Goal: Communication & Community: Participate in discussion

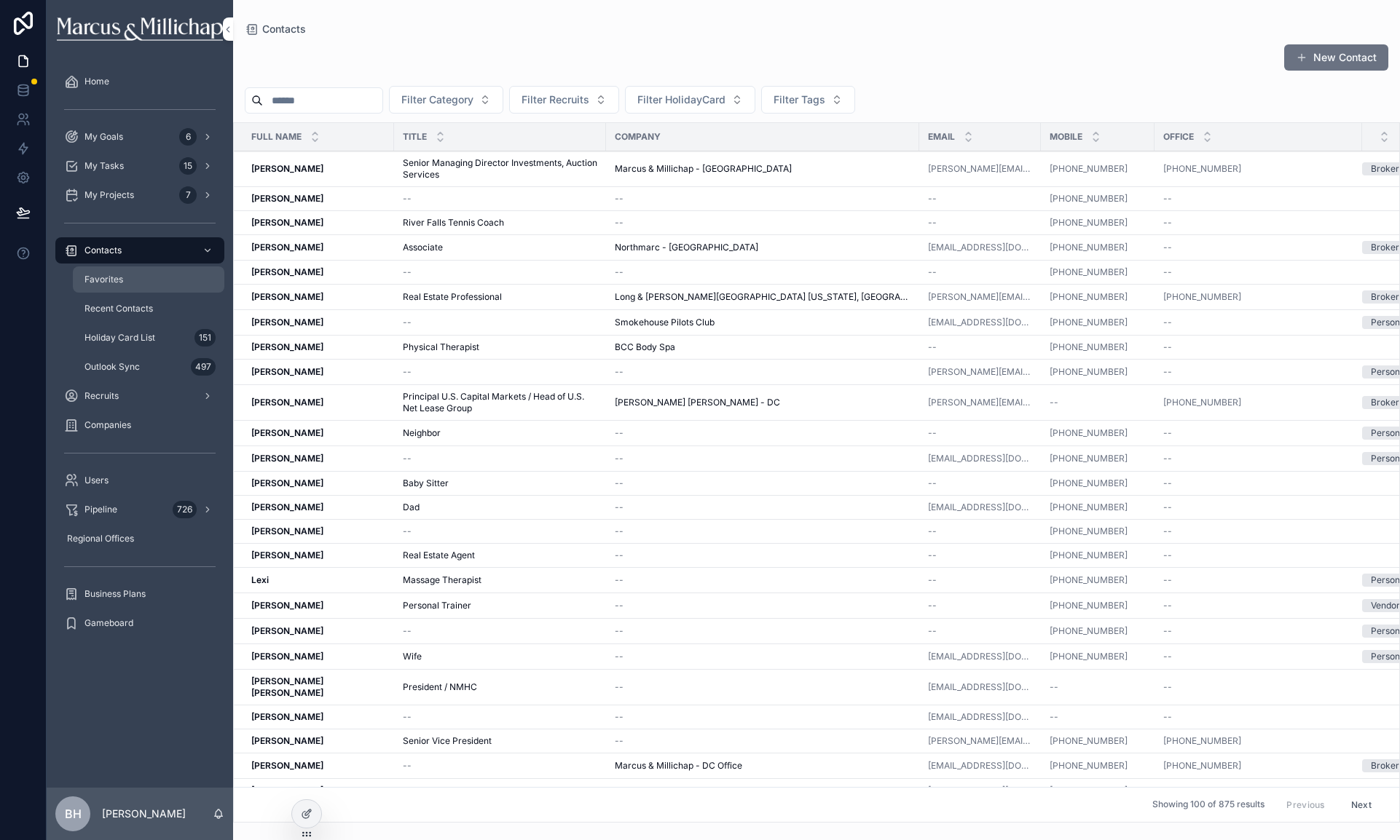
click at [112, 285] on div "Favorites" at bounding box center [148, 280] width 134 height 24
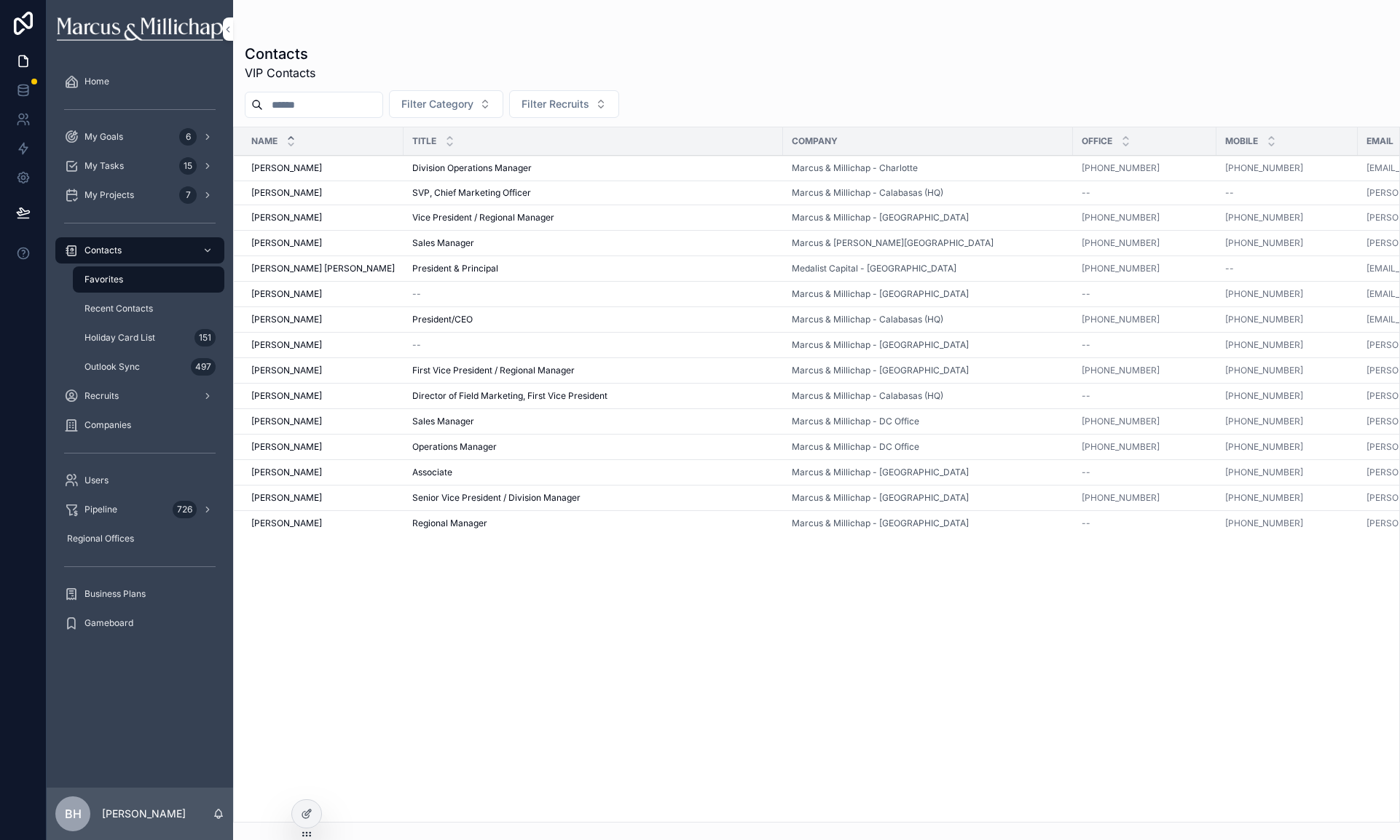
click at [264, 497] on span "[PERSON_NAME]" at bounding box center [287, 498] width 71 height 12
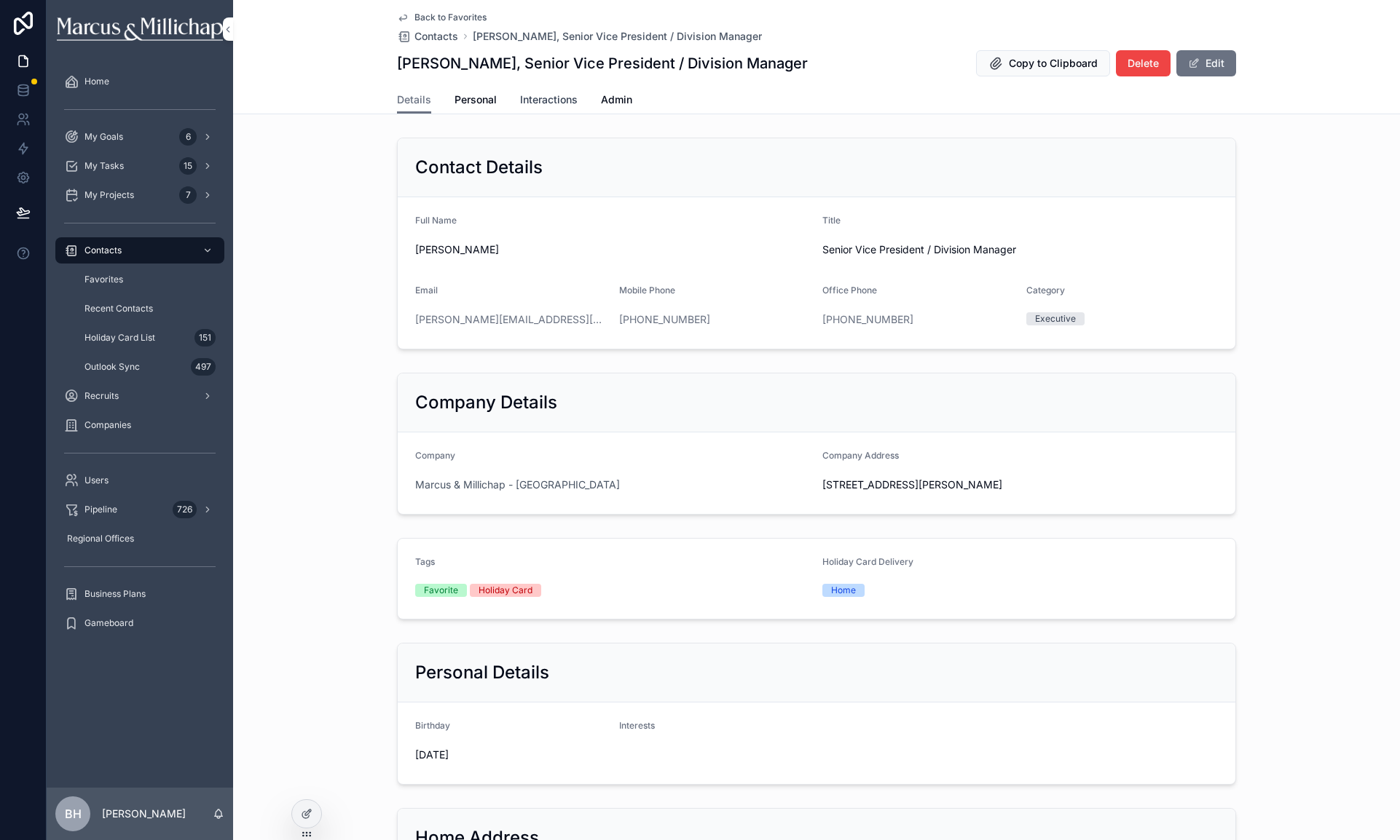
click at [555, 107] on span "Interactions" at bounding box center [549, 99] width 58 height 14
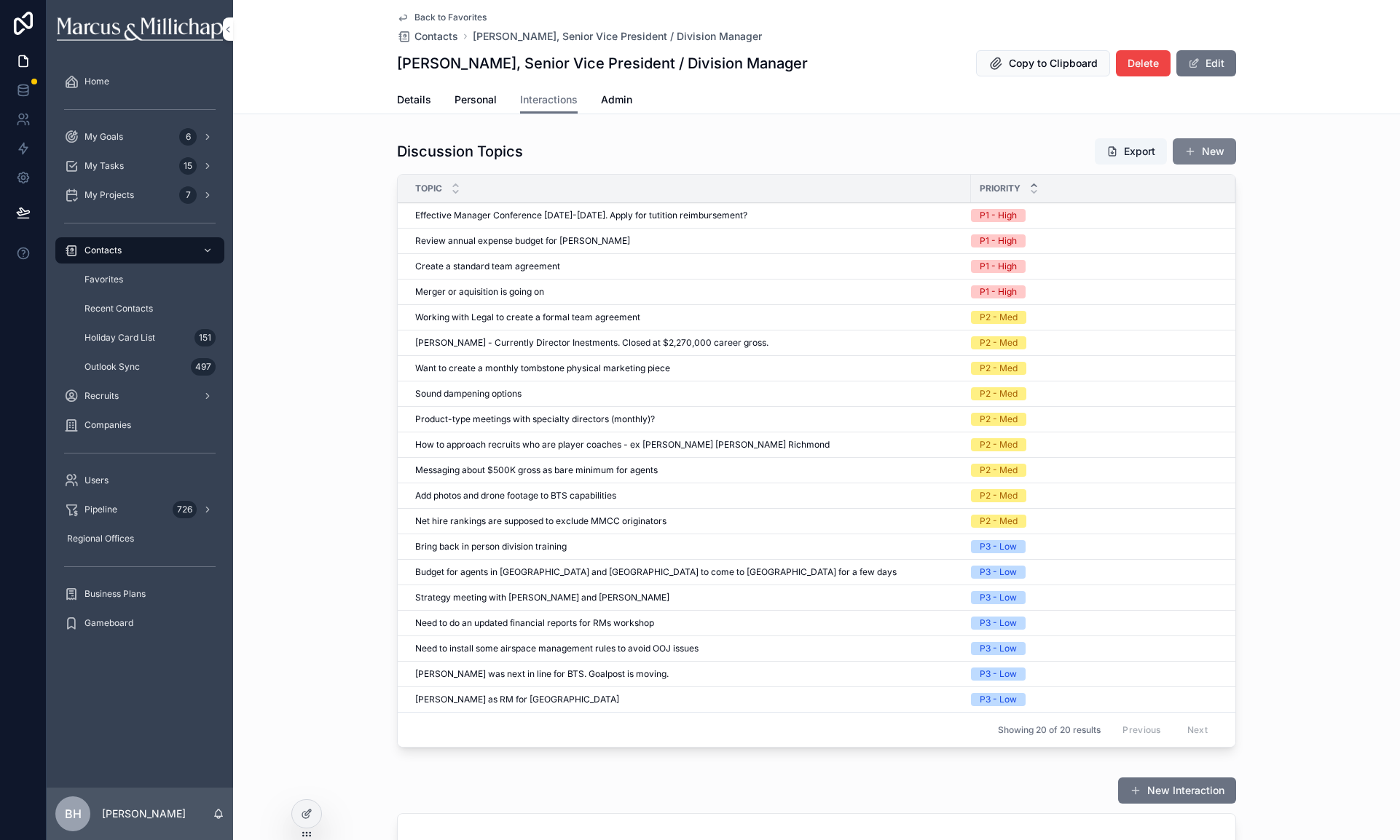
click at [1219, 151] on button "New" at bounding box center [1204, 151] width 63 height 26
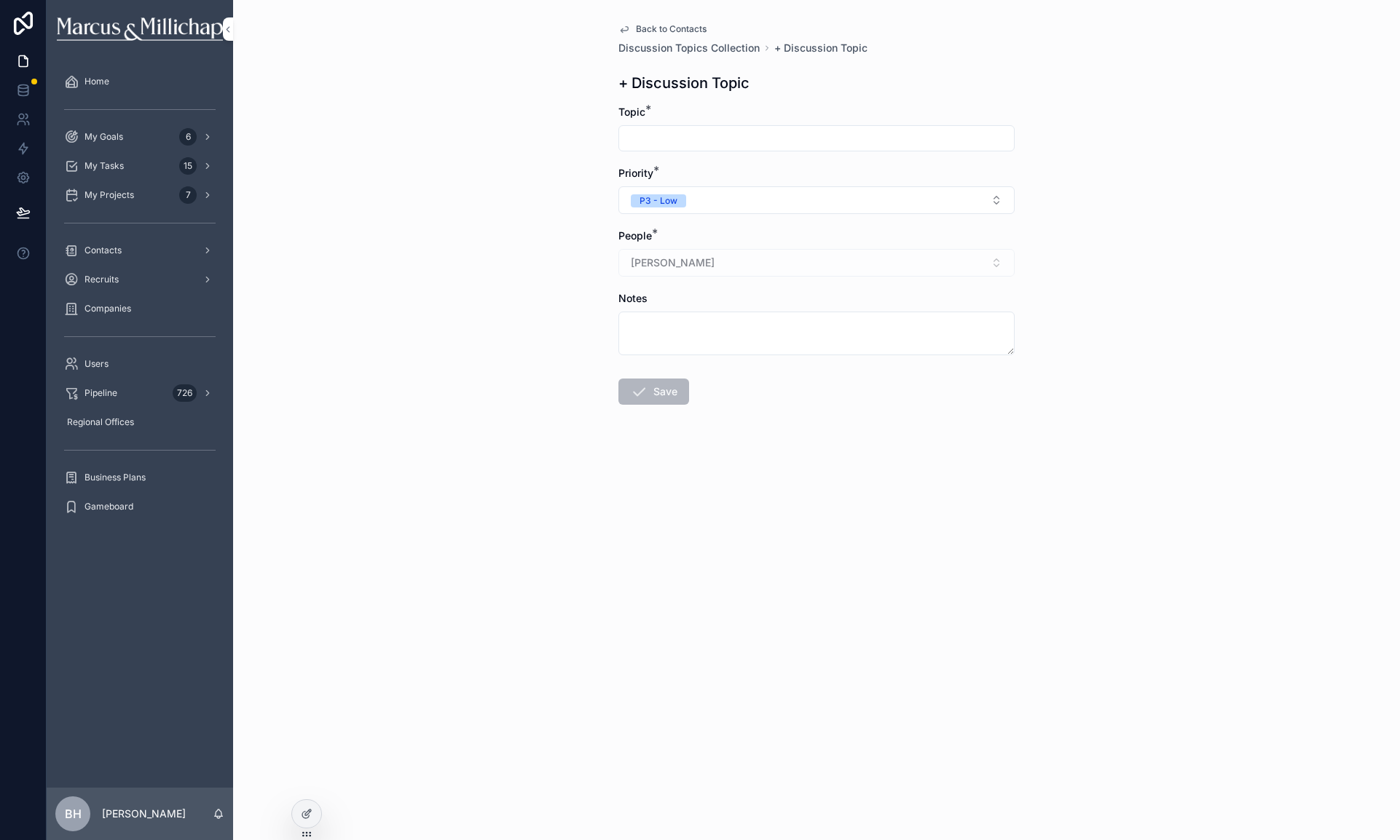
click at [699, 140] on input "scrollable content" at bounding box center [816, 139] width 395 height 20
type input "**********"
click at [718, 195] on button "P3 - Low" at bounding box center [816, 200] width 396 height 28
click at [725, 256] on span "P1 - High" at bounding box center [748, 258] width 55 height 13
click at [662, 404] on button "Save" at bounding box center [654, 392] width 71 height 26
